Goal: Transaction & Acquisition: Purchase product/service

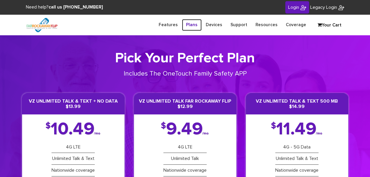
click at [197, 24] on link "Plans" at bounding box center [192, 24] width 20 height 11
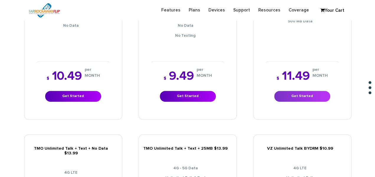
scroll to position [177, 0]
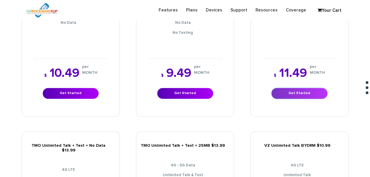
click at [293, 88] on link "Get Started" at bounding box center [300, 93] width 56 height 11
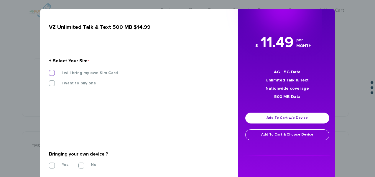
click at [110, 73] on label "I will bring my own Sim Card" at bounding box center [85, 72] width 65 height 5
click at [49, 71] on input "I will bring my own Sim Card" at bounding box center [49, 71] width 0 height 0
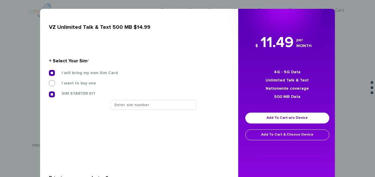
click at [143, 110] on div at bounding box center [167, 107] width 123 height 14
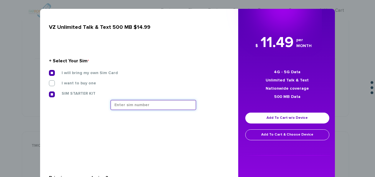
click at [143, 108] on input "text" at bounding box center [152, 105] width 85 height 10
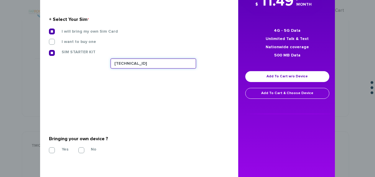
scroll to position [59, 0]
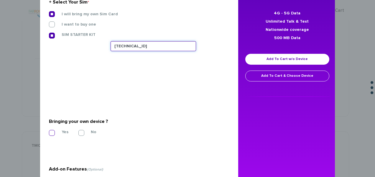
type input "[TECHNICAL_ID]"
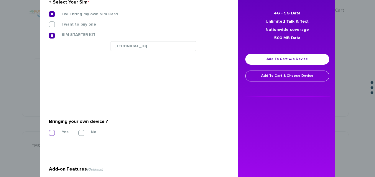
click at [53, 133] on label "Yes" at bounding box center [61, 132] width 16 height 5
click at [49, 131] on input "Yes" at bounding box center [49, 131] width 0 height 0
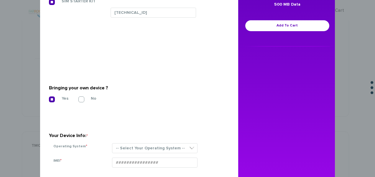
scroll to position [147, 0]
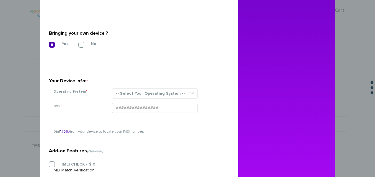
click at [133, 88] on section "Your Device Info: * Operating System * -- Select Your Operating System -- ANDRO…" at bounding box center [137, 83] width 176 height 42
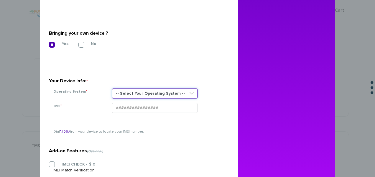
click at [133, 90] on select "-- Select Your Operating System -- ANDROID BLACKBERRY IOS NONE (BASIC PHONE) WI…" at bounding box center [154, 94] width 85 height 10
select select "ANDROID"
click at [112, 89] on select "-- Select Your Operating System -- ANDROID BLACKBERRY IOS NONE (BASIC PHONE) WI…" at bounding box center [154, 94] width 85 height 10
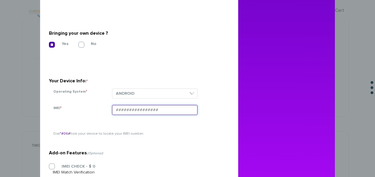
paste input "990006160068069"
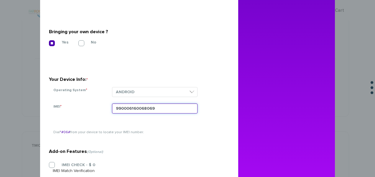
scroll to position [100, 0]
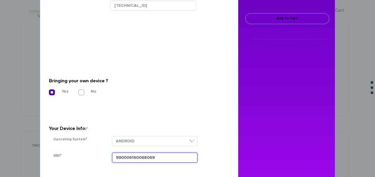
type input "990006160068069"
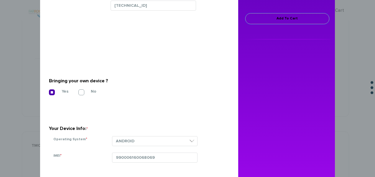
click at [267, 21] on link "Add To Cart" at bounding box center [287, 18] width 84 height 11
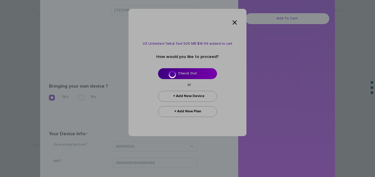
click at [198, 73] on div at bounding box center [187, 88] width 375 height 177
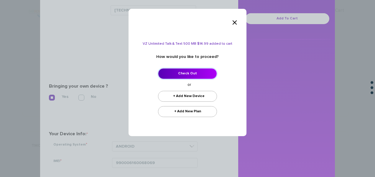
click at [198, 73] on link "Check Out" at bounding box center [187, 73] width 59 height 11
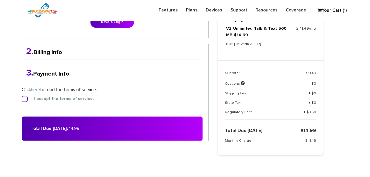
click at [27, 97] on label "I accept the terms of service." at bounding box center [59, 98] width 69 height 5
click at [22, 97] on input "I accept the terms of service." at bounding box center [22, 97] width 0 height 0
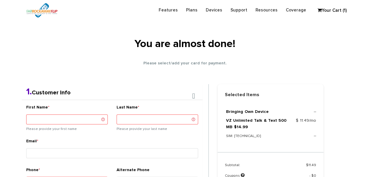
scroll to position [62, 0]
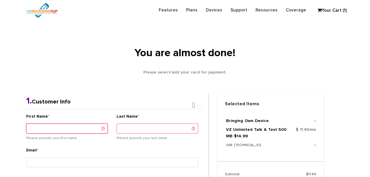
click at [61, 131] on input "First Name *" at bounding box center [67, 129] width 82 height 10
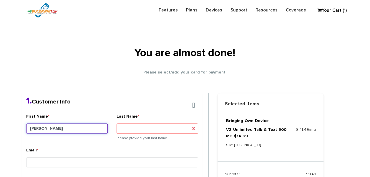
type input "Allen"
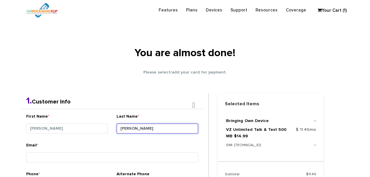
type input "Klein"
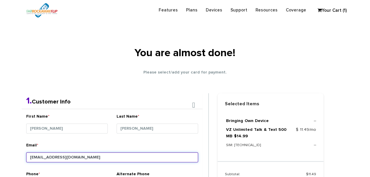
drag, startPoint x: 64, startPoint y: 155, endPoint x: 61, endPoint y: 155, distance: 3.2
click at [61, 155] on input "tlieberman613+120@gmail.com" at bounding box center [112, 158] width 172 height 10
type input "tlieberman613+137@gmail.com"
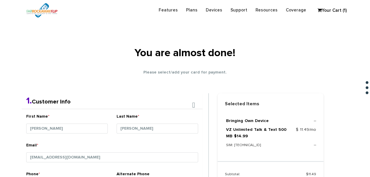
click at [85, 140] on div "First Name * Allen" at bounding box center [67, 128] width 90 height 29
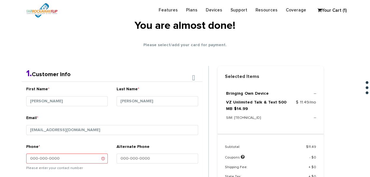
scroll to position [121, 0]
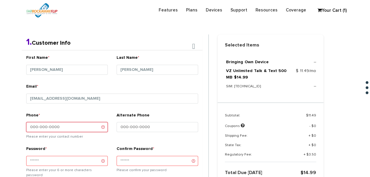
click at [81, 130] on input "Phone *" at bounding box center [67, 127] width 82 height 10
click at [82, 140] on small at bounding box center [67, 140] width 82 height 1
click at [78, 129] on input "Phone *" at bounding box center [67, 127] width 82 height 10
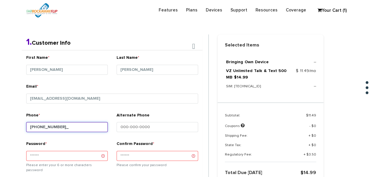
type input "[PHONE_NUMBER]"
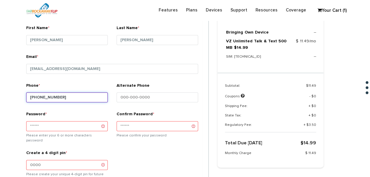
scroll to position [180, 0]
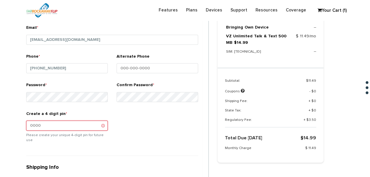
click at [78, 123] on input "Create a 4 digit pin *" at bounding box center [67, 126] width 82 height 10
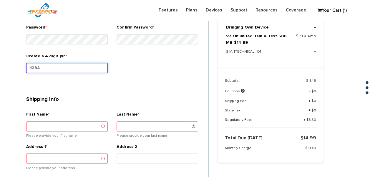
scroll to position [239, 0]
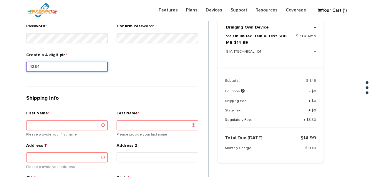
type input "1234"
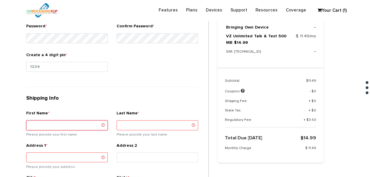
click at [83, 123] on input "First Name *" at bounding box center [67, 125] width 82 height 10
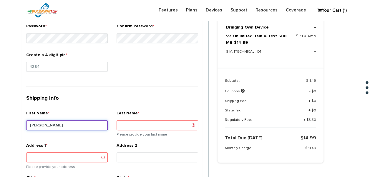
type input "Allen"
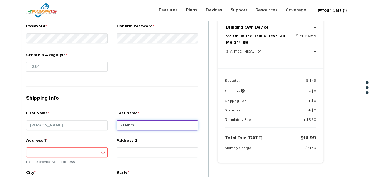
type input "Klein"
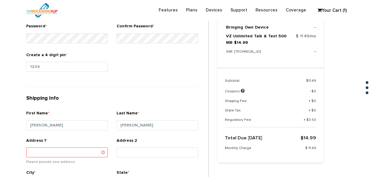
type input "598 Prescott Pl Valley Stream ny 11581"
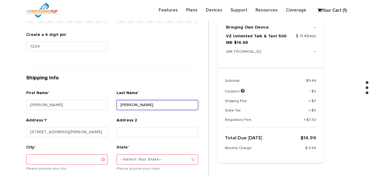
scroll to position [268, 0]
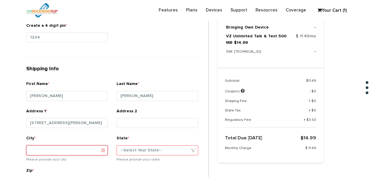
click at [77, 152] on input "City *" at bounding box center [67, 151] width 82 height 10
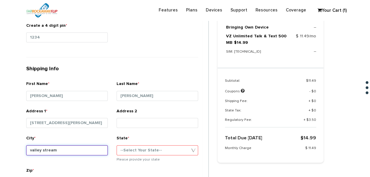
type input "valley stream"
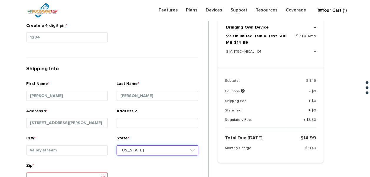
select select "NY"
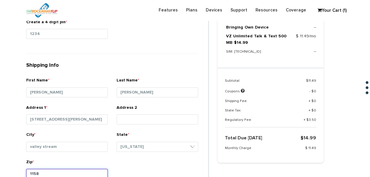
type input "11581"
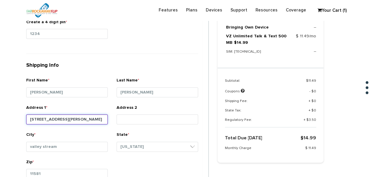
click at [101, 119] on input "598 Prescott Pl Valley Stream ny 11581" at bounding box center [67, 120] width 82 height 10
type input "598 Prescott Pl"
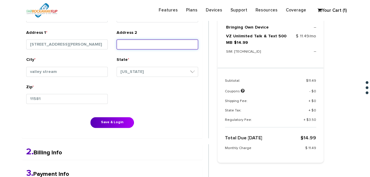
scroll to position [360, 0]
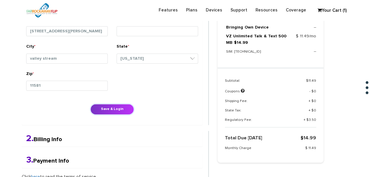
click at [112, 105] on button "Save & Login" at bounding box center [112, 109] width 44 height 11
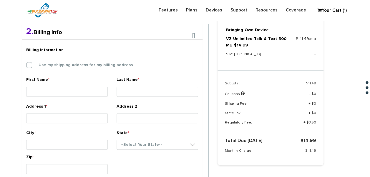
scroll to position [153, 0]
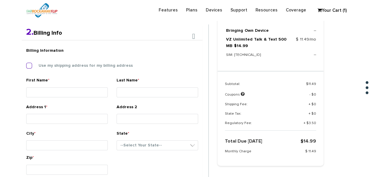
click at [45, 67] on label "Use my shipping address for my billing address" at bounding box center [81, 65] width 103 height 5
click at [26, 64] on input "Use my shipping address for my billing address" at bounding box center [26, 64] width 0 height 0
type input "Allen"
type input "Klein"
type input "598 Prescott Pl"
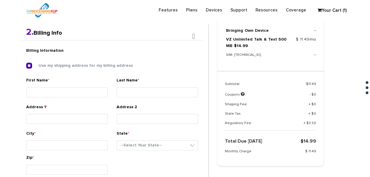
type input "valley stream"
select select "NY"
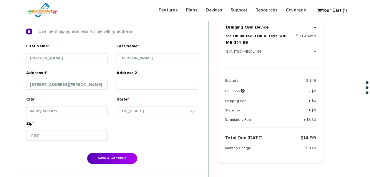
scroll to position [241, 0]
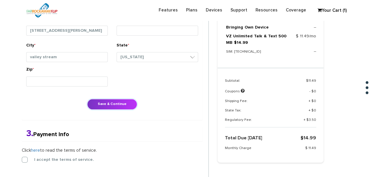
click at [102, 104] on button "Save & Continue" at bounding box center [112, 104] width 50 height 11
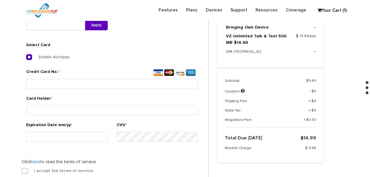
scroll to position [190, 0]
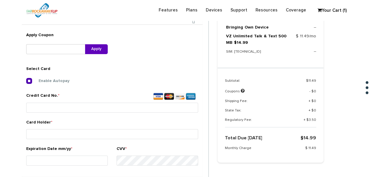
click at [30, 81] on label "Enable Autopay" at bounding box center [50, 80] width 40 height 5
click at [26, 79] on input "Enable Autopay" at bounding box center [26, 79] width 0 height 0
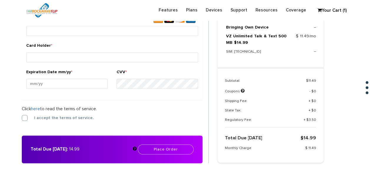
scroll to position [278, 0]
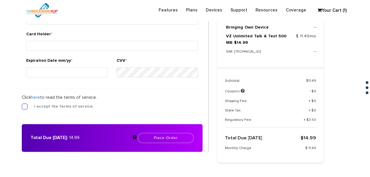
click at [25, 105] on label "I accept the terms of service." at bounding box center [59, 106] width 69 height 5
click at [22, 105] on input "I accept the terms of service." at bounding box center [22, 105] width 0 height 0
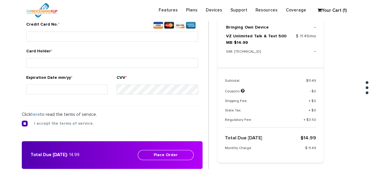
scroll to position [249, 0]
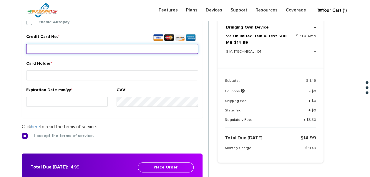
click at [54, 45] on input "Credit Card No. *" at bounding box center [112, 49] width 172 height 10
type input "4147 2025 3842 6717"
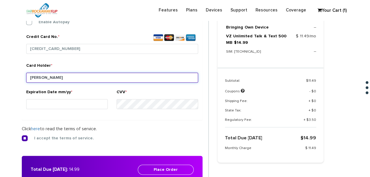
type input "klein"
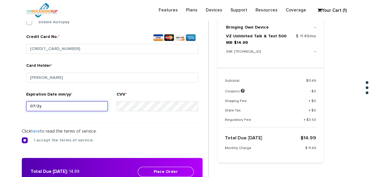
type input "07/28"
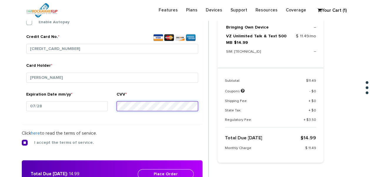
scroll to position [308, 0]
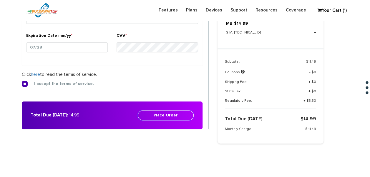
click at [155, 112] on button "Place Order" at bounding box center [166, 115] width 56 height 10
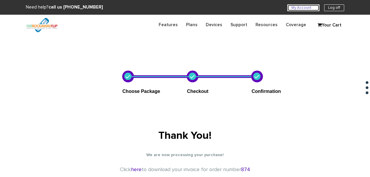
click at [296, 9] on link "My Account U" at bounding box center [304, 7] width 32 height 7
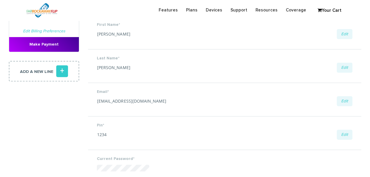
scroll to position [29, 0]
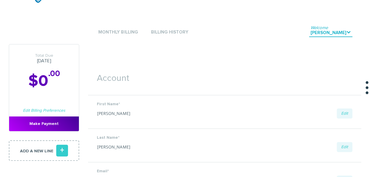
click at [128, 37] on li "Monthly Billing" at bounding box center [118, 33] width 42 height 18
click at [129, 36] on link "Monthly Billing" at bounding box center [118, 33] width 42 height 8
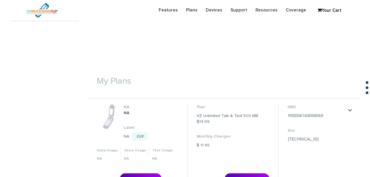
scroll to position [236, 0]
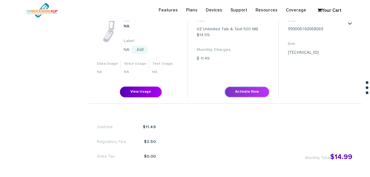
click at [242, 92] on button "Activate Now" at bounding box center [247, 92] width 45 height 11
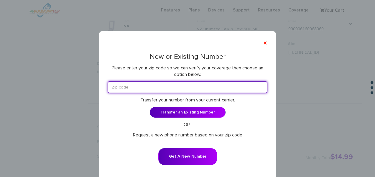
click at [166, 89] on input "text" at bounding box center [187, 87] width 159 height 11
type input "11516"
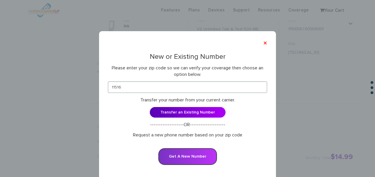
click at [194, 152] on button "Get A New Number" at bounding box center [187, 156] width 59 height 17
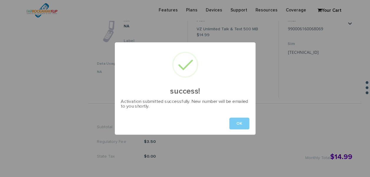
click at [244, 127] on button "OK" at bounding box center [239, 124] width 20 height 12
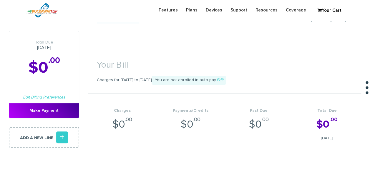
scroll to position [0, 0]
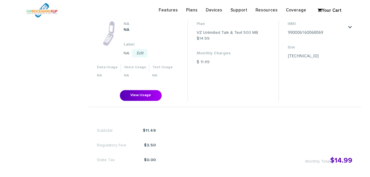
scroll to position [236, 0]
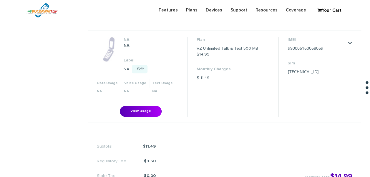
scroll to position [147, 0]
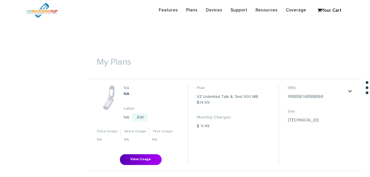
scroll to position [147, 0]
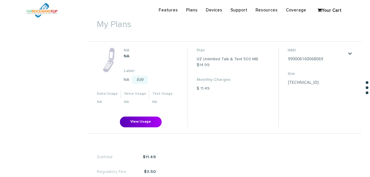
scroll to position [138, 0]
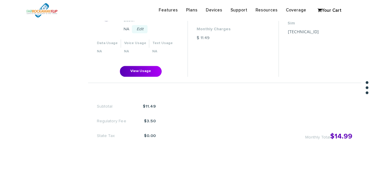
scroll to position [168, 0]
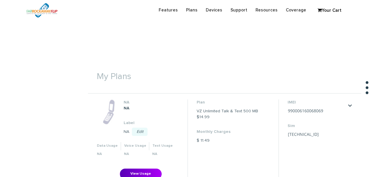
scroll to position [159, 0]
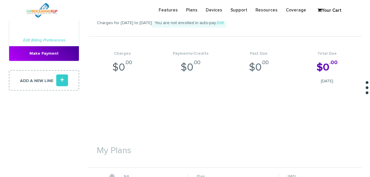
scroll to position [77, 0]
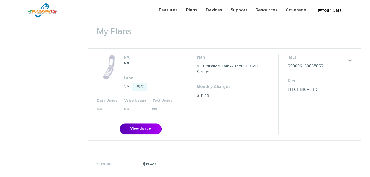
scroll to position [216, 0]
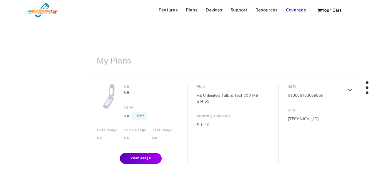
scroll to position [216, 0]
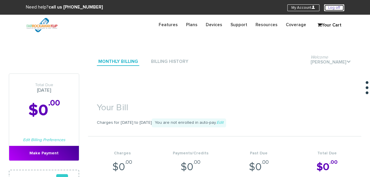
click at [328, 6] on link "Log off" at bounding box center [334, 7] width 20 height 7
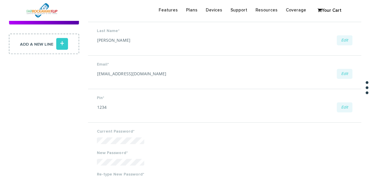
scroll to position [29, 0]
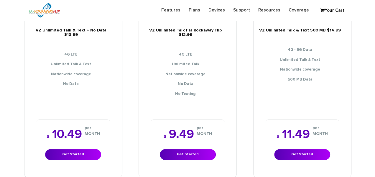
scroll to position [118, 0]
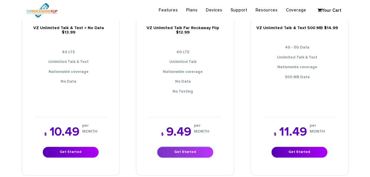
click at [186, 147] on link "Get Started" at bounding box center [185, 152] width 56 height 11
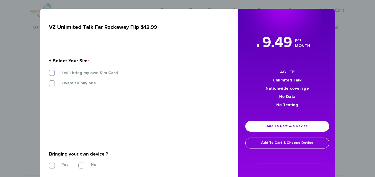
click at [84, 71] on label "I will bring my own Sim Card" at bounding box center [85, 72] width 65 height 5
click at [49, 71] on input "I will bring my own Sim Card" at bounding box center [49, 71] width 0 height 0
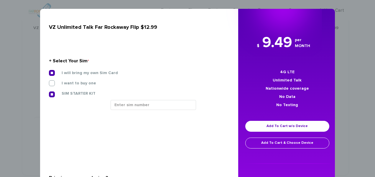
click at [116, 97] on div "SIM STARTER KIT" at bounding box center [136, 95] width 185 height 9
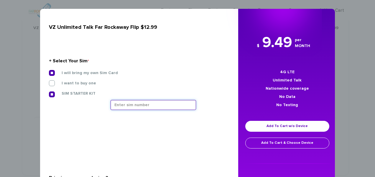
click at [129, 106] on input "text" at bounding box center [152, 105] width 85 height 10
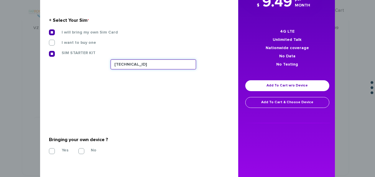
scroll to position [88, 0]
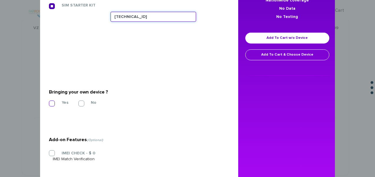
type input "89148000011835965805"
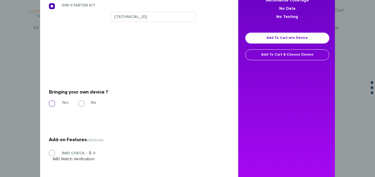
click at [56, 101] on label "Yes" at bounding box center [61, 102] width 16 height 5
click at [49, 102] on input "Yes" at bounding box center [49, 102] width 0 height 0
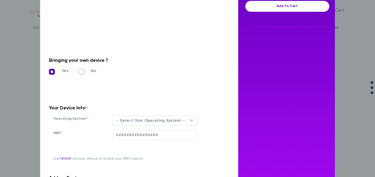
scroll to position [177, 0]
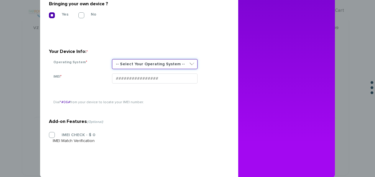
click at [143, 67] on select "-- Select Your Operating System -- ANDROID BLACKBERRY IOS NONE (BASIC PHONE) WI…" at bounding box center [154, 64] width 85 height 10
select select "NONE (BASIC PHONE)"
click at [112, 59] on select "-- Select Your Operating System -- ANDROID BLACKBERRY IOS NONE (BASIC PHONE) WI…" at bounding box center [154, 64] width 85 height 10
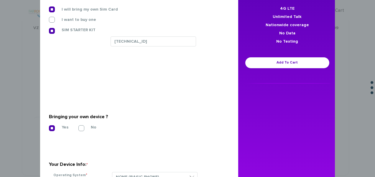
scroll to position [14, 0]
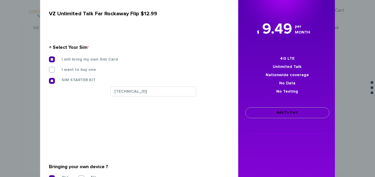
type input "354834101930380"
click at [271, 110] on link "Add To Cart" at bounding box center [287, 113] width 84 height 11
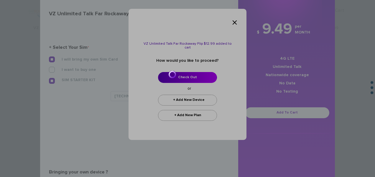
click at [185, 68] on div at bounding box center [187, 88] width 375 height 177
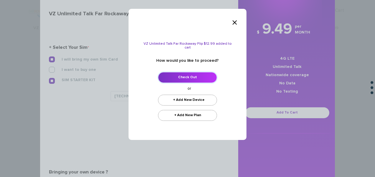
click at [189, 73] on link "Check Out" at bounding box center [187, 77] width 59 height 11
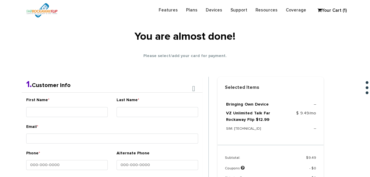
scroll to position [74, 0]
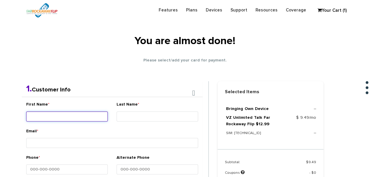
click at [71, 115] on input "First Name *" at bounding box center [67, 117] width 82 height 10
type input "[MEDICAL_DATA]"
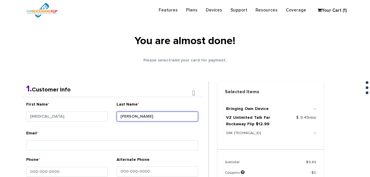
type input "[PERSON_NAME]"
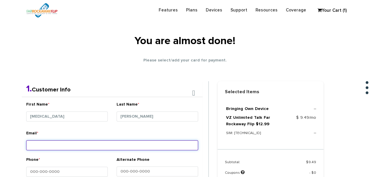
drag, startPoint x: 82, startPoint y: 147, endPoint x: 85, endPoint y: 145, distance: 3.4
click at [82, 147] on input "Email *" at bounding box center [112, 146] width 172 height 10
type input "[EMAIL_ADDRESS][DOMAIN_NAME]"
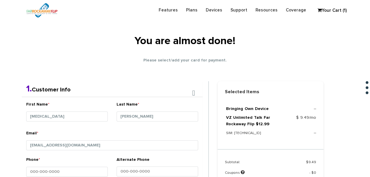
type input "18397684006349743680"
type input "1234"
type input "[PERSON_NAME]"
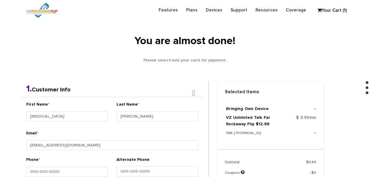
type input "[STREET_ADDRESS][PERSON_NAME]"
type input "valley stream"
select select "NY"
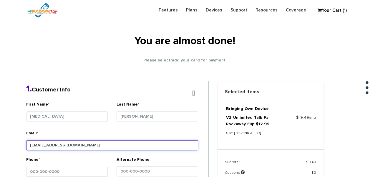
type input "11581"
click at [64, 144] on input "[EMAIL_ADDRESS][DOMAIN_NAME]" at bounding box center [112, 146] width 172 height 10
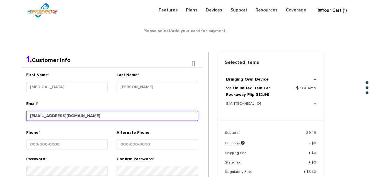
type input "[EMAIL_ADDRESS][DOMAIN_NAME]"
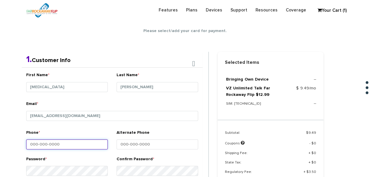
click at [71, 140] on input "Phone *" at bounding box center [67, 145] width 82 height 10
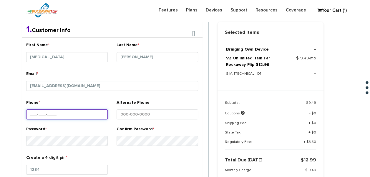
scroll to position [163, 0]
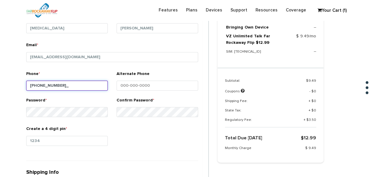
type input "516-680-8505"
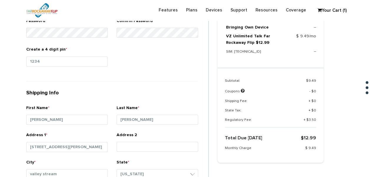
scroll to position [251, 0]
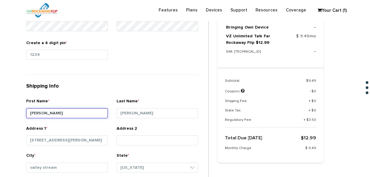
drag, startPoint x: 62, startPoint y: 109, endPoint x: 0, endPoint y: 100, distance: 63.0
click at [0, 102] on html "Need help? call us 888-679-3483 Login Legacy Login Sign into your account Forgo…" at bounding box center [185, 128] width 370 height 758
type input "Y"
type input "[PERSON_NAME]"
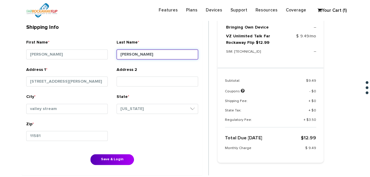
scroll to position [310, 0]
type input "Eisenberger"
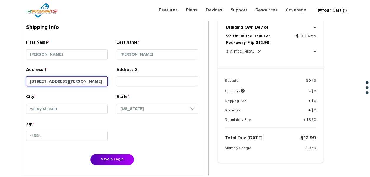
drag, startPoint x: 79, startPoint y: 78, endPoint x: 29, endPoint y: 80, distance: 49.5
click at [29, 80] on input "598 Prescott Pl" at bounding box center [67, 82] width 82 height 10
type input "125 rand pl"
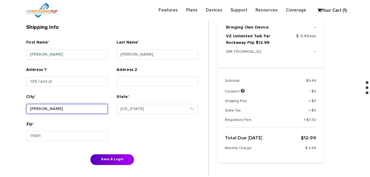
type input "lawrence"
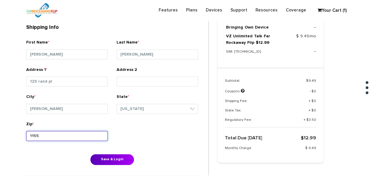
type input "11559"
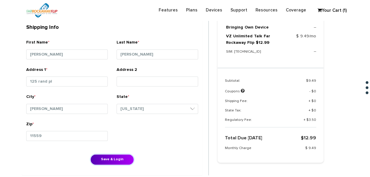
click at [90, 154] on button "Save & Login" at bounding box center [112, 159] width 44 height 11
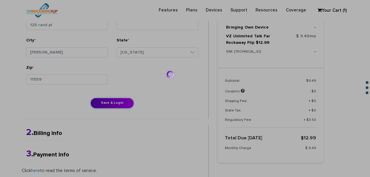
scroll to position [369, 0]
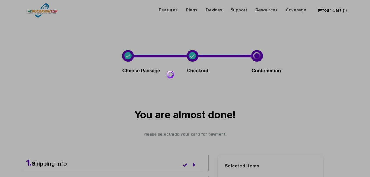
select select "NY"
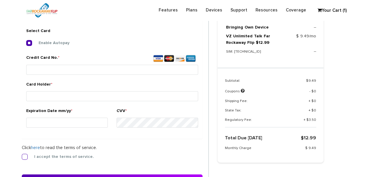
click at [28, 154] on label "I accept the terms of service." at bounding box center [59, 156] width 69 height 5
click at [22, 155] on input "I accept the terms of service." at bounding box center [22, 155] width 0 height 0
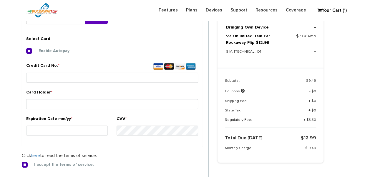
scroll to position [219, 0]
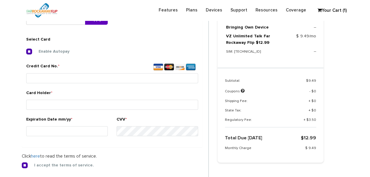
click at [27, 54] on div "Enable Autopay Credit Card No. * Card Holder * Expiration Date mm/yy *" at bounding box center [112, 96] width 172 height 94
click at [30, 53] on label "Enable Autopay" at bounding box center [50, 51] width 40 height 5
click at [26, 50] on input "Enable Autopay" at bounding box center [26, 50] width 0 height 0
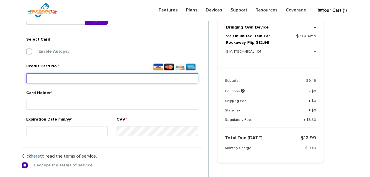
click at [78, 77] on input "Credit Card No. *" at bounding box center [112, 78] width 172 height 10
type input "4154 1795 2134 6849"
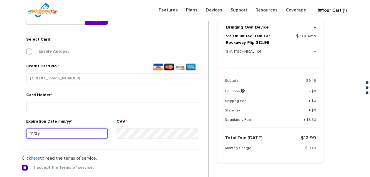
type input "11/27"
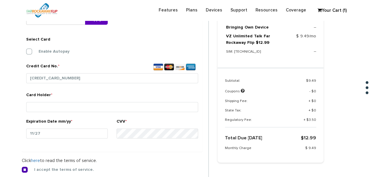
click at [90, 100] on div "Card Holder *" at bounding box center [112, 103] width 172 height 22
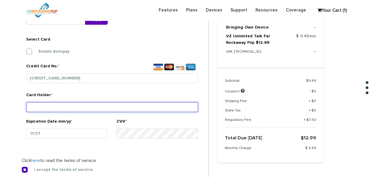
click at [91, 103] on input "Card Holder *" at bounding box center [112, 107] width 172 height 10
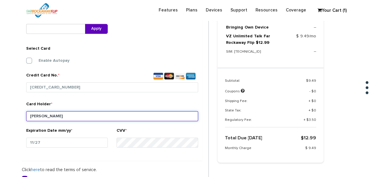
scroll to position [249, 0]
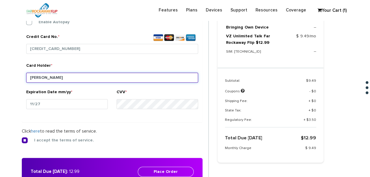
type input "eisenberger"
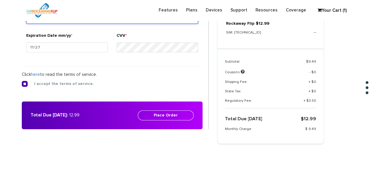
scroll to position [278, 0]
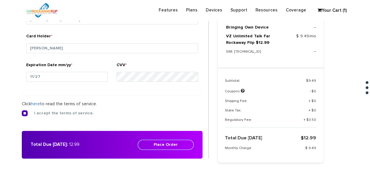
click at [179, 145] on button "Place Order" at bounding box center [166, 145] width 56 height 10
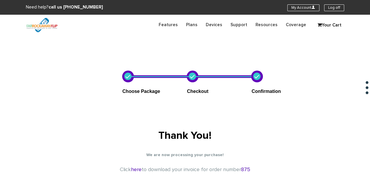
drag, startPoint x: 217, startPoint y: 100, endPoint x: 220, endPoint y: 101, distance: 3.6
click at [302, 4] on link "My Account U" at bounding box center [304, 7] width 32 height 7
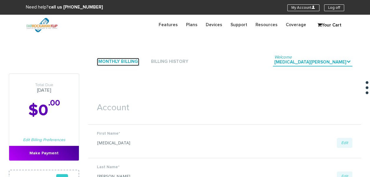
click at [120, 63] on link "Monthly Billing" at bounding box center [118, 62] width 42 height 8
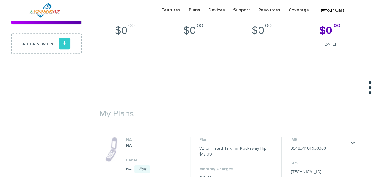
scroll to position [177, 0]
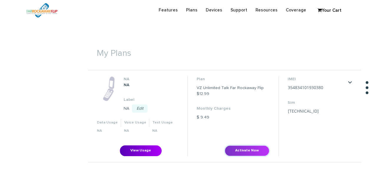
click at [256, 148] on button "Activate Now" at bounding box center [247, 151] width 45 height 11
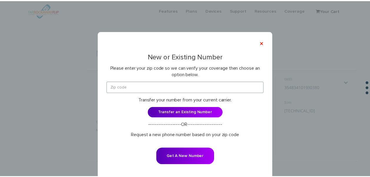
scroll to position [16, 0]
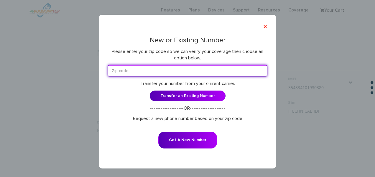
click at [188, 74] on input "text" at bounding box center [187, 70] width 159 height 11
type input "11516"
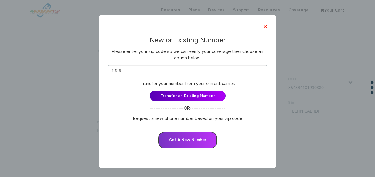
click at [194, 132] on button "Get A New Number" at bounding box center [187, 140] width 59 height 17
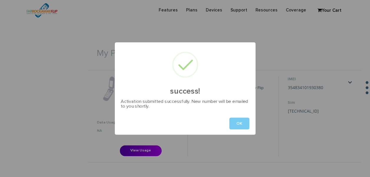
click at [232, 125] on button "OK" at bounding box center [239, 124] width 20 height 12
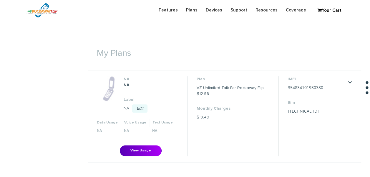
click at [245, 105] on dl "Plan VZ Unlimited Talk Far Rockaway Flip $12.99 Monthly Charges $ 9.49" at bounding box center [233, 99] width 73 height 46
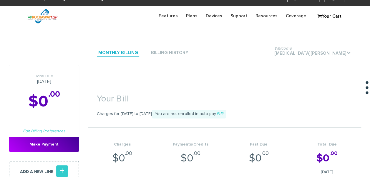
scroll to position [0, 0]
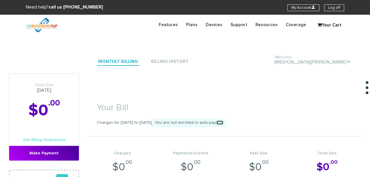
click at [223, 123] on link "Edit" at bounding box center [220, 123] width 7 height 4
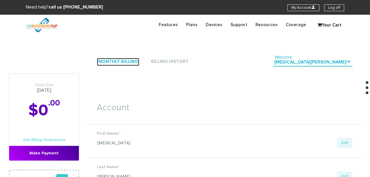
click at [128, 62] on link "Monthly Billing" at bounding box center [118, 62] width 42 height 8
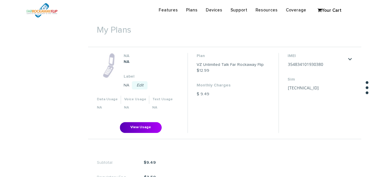
scroll to position [206, 0]
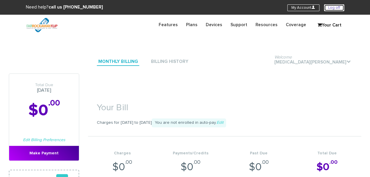
click at [336, 5] on link "Log off" at bounding box center [334, 7] width 20 height 7
